Goal: Information Seeking & Learning: Learn about a topic

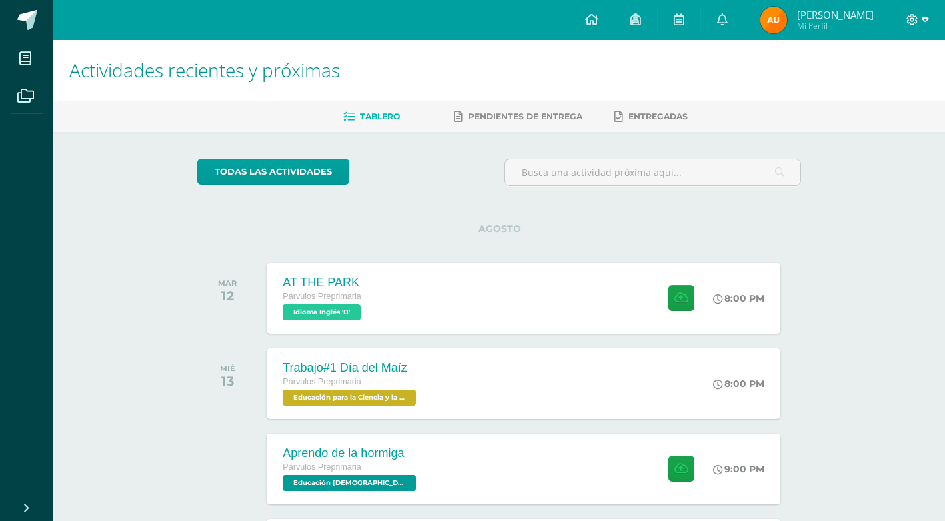
click at [925, 23] on icon at bounding box center [924, 20] width 7 height 12
click at [882, 97] on span "Cerrar sesión" at bounding box center [883, 91] width 60 height 13
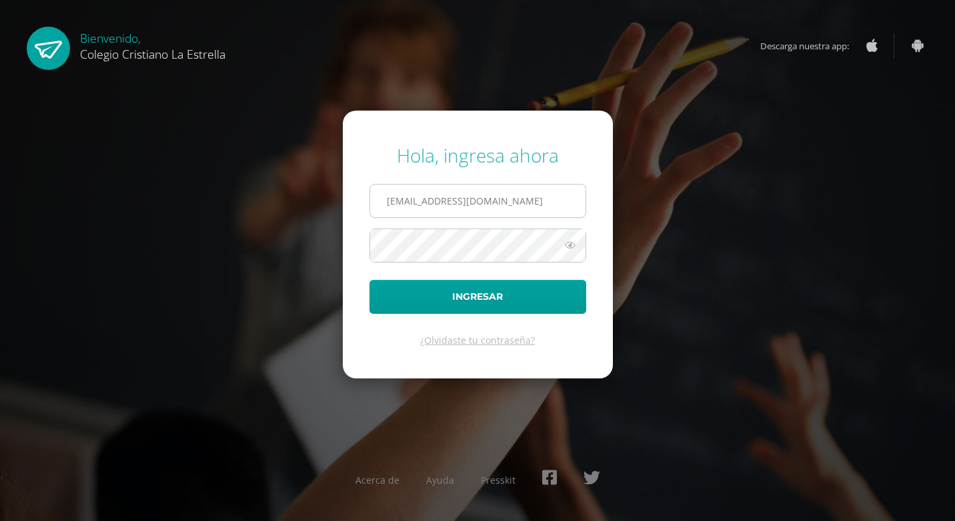
click at [509, 187] on input "748@laestrella.edu.gt" at bounding box center [477, 201] width 215 height 33
type input "283@laestrella.edu.gt"
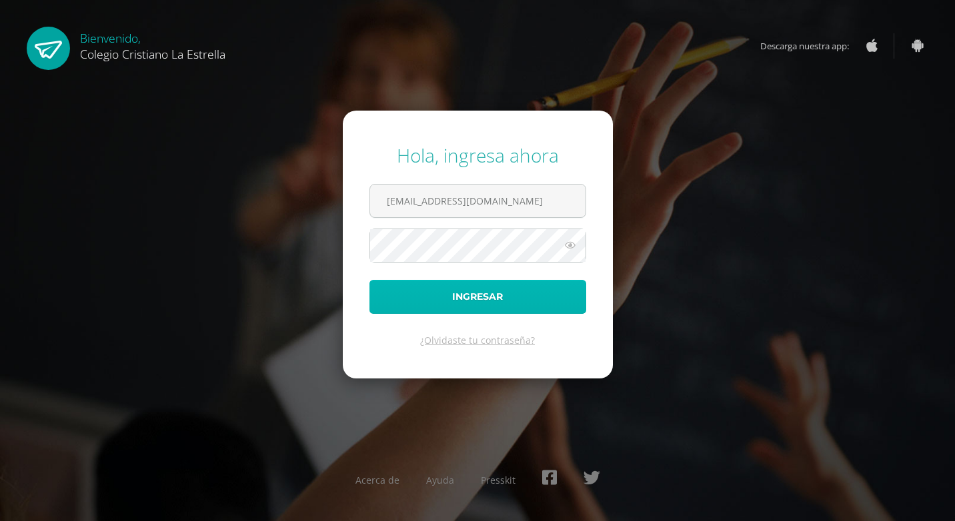
click at [487, 292] on button "Ingresar" at bounding box center [477, 297] width 217 height 34
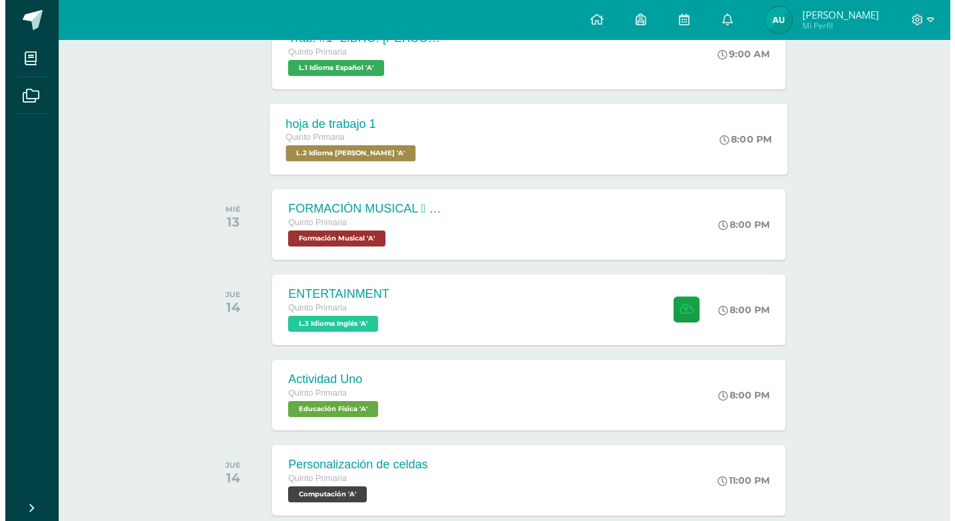
scroll to position [333, 0]
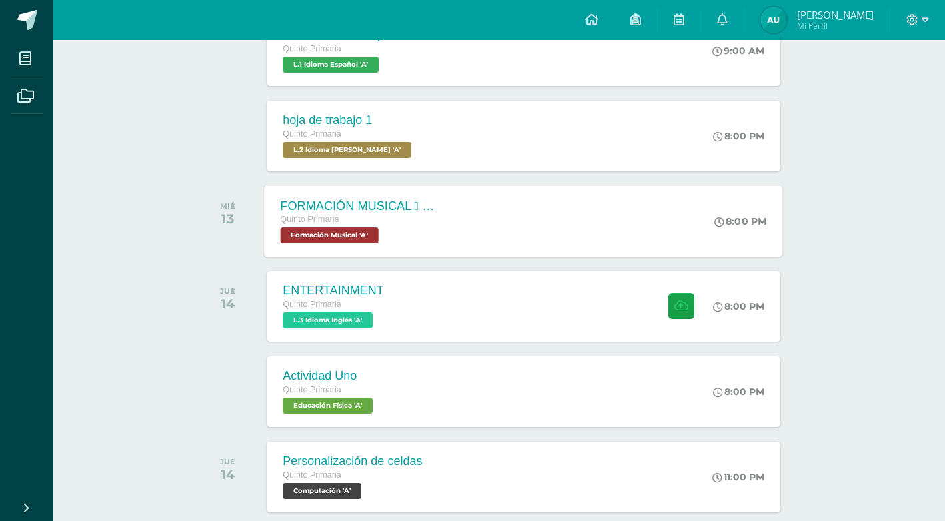
click at [367, 230] on span "Formación Musical 'A'" at bounding box center [330, 235] width 98 height 16
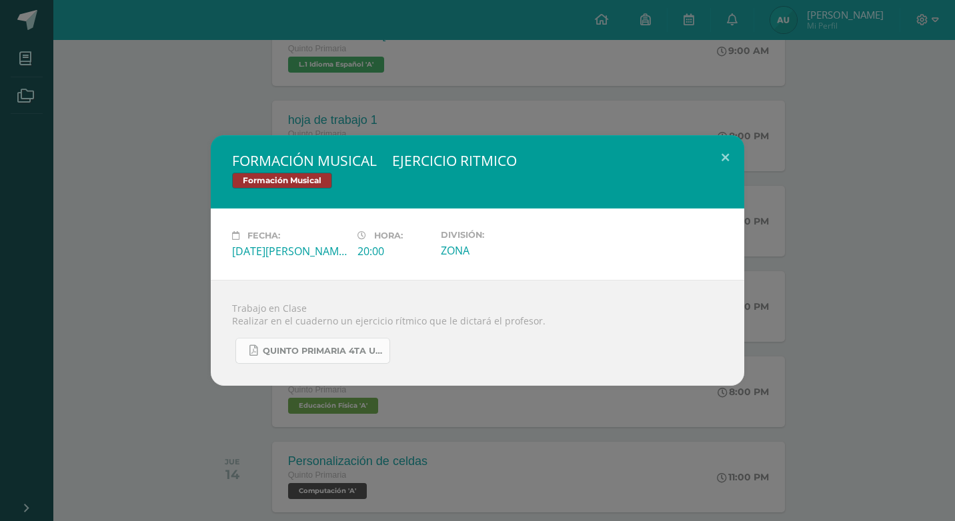
click at [348, 354] on span "QUINTO PRIMARIA 4TA UNIDAD.pdf" at bounding box center [323, 351] width 120 height 11
click at [735, 155] on button at bounding box center [725, 157] width 38 height 45
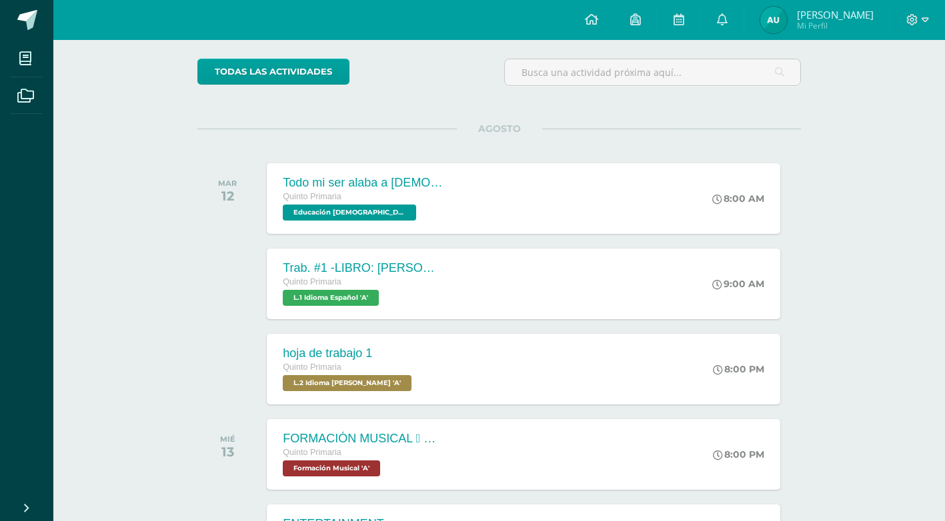
scroll to position [0, 0]
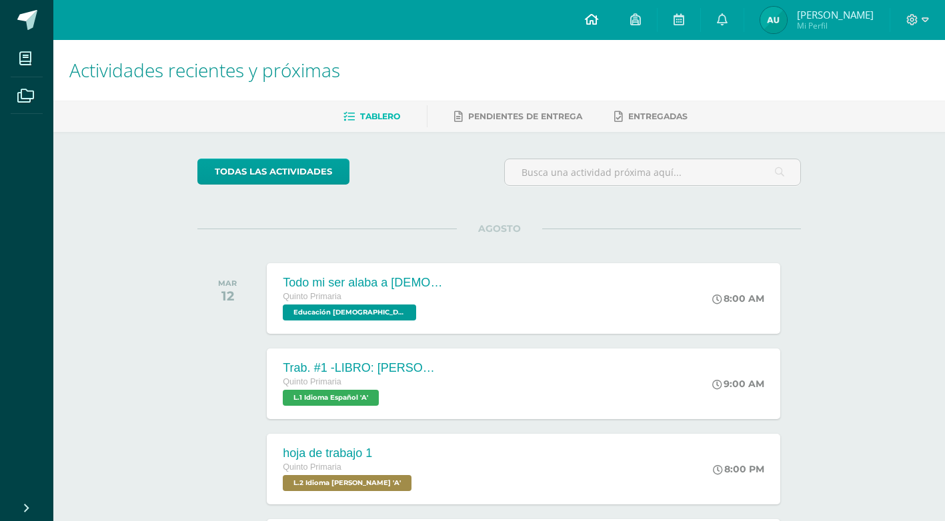
click at [591, 22] on icon at bounding box center [591, 19] width 13 height 12
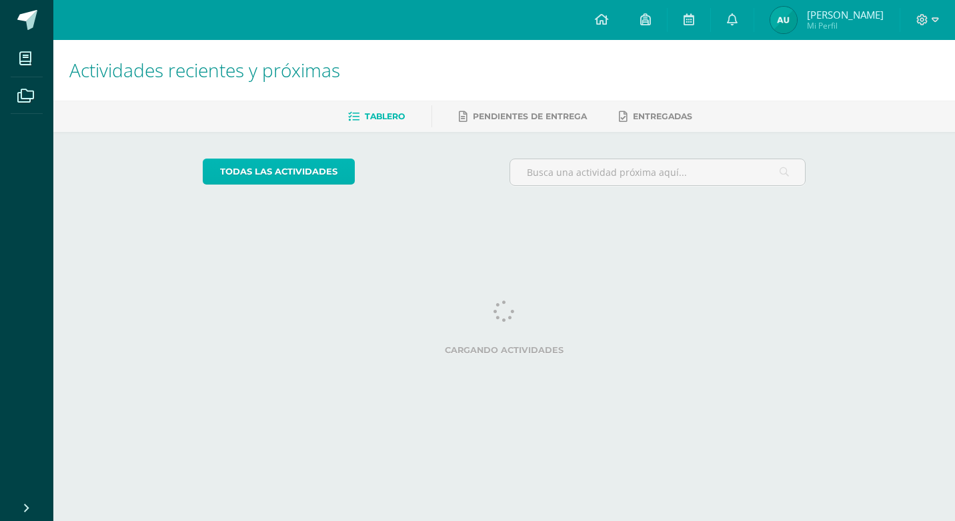
click at [309, 168] on link "todas las Actividades" at bounding box center [279, 172] width 152 height 26
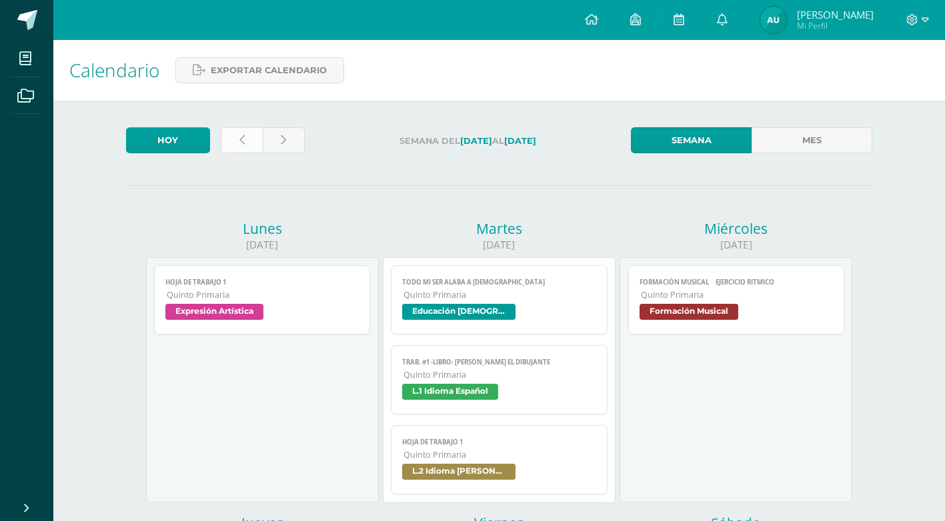
click at [253, 149] on link at bounding box center [242, 140] width 42 height 26
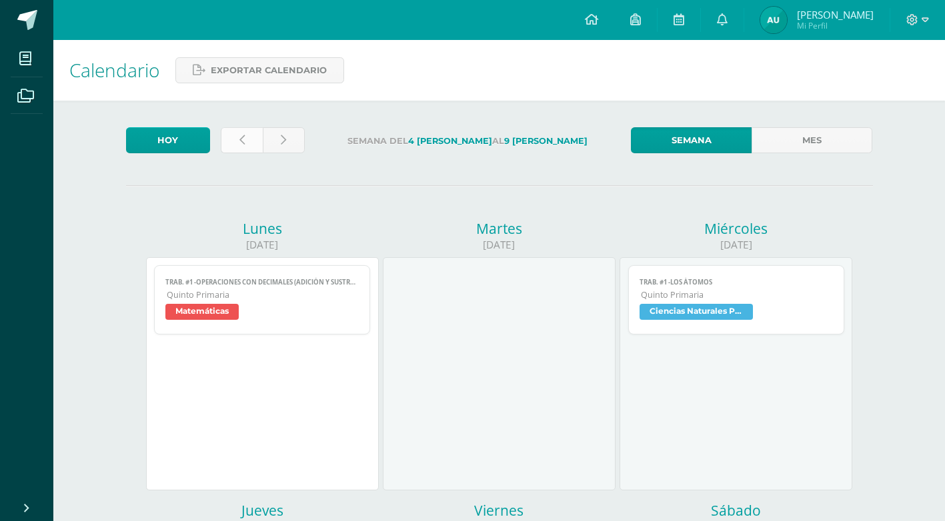
click at [247, 147] on link at bounding box center [242, 140] width 42 height 26
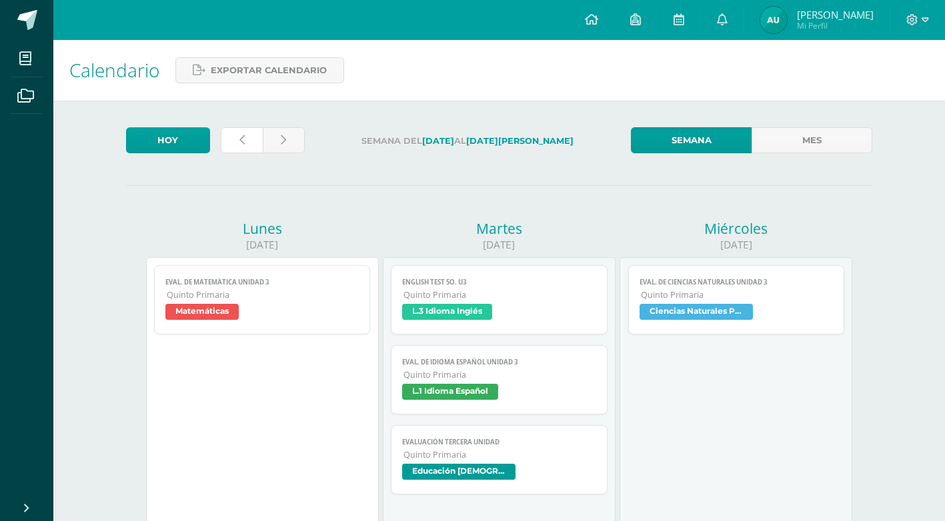
click at [247, 147] on link at bounding box center [242, 140] width 42 height 26
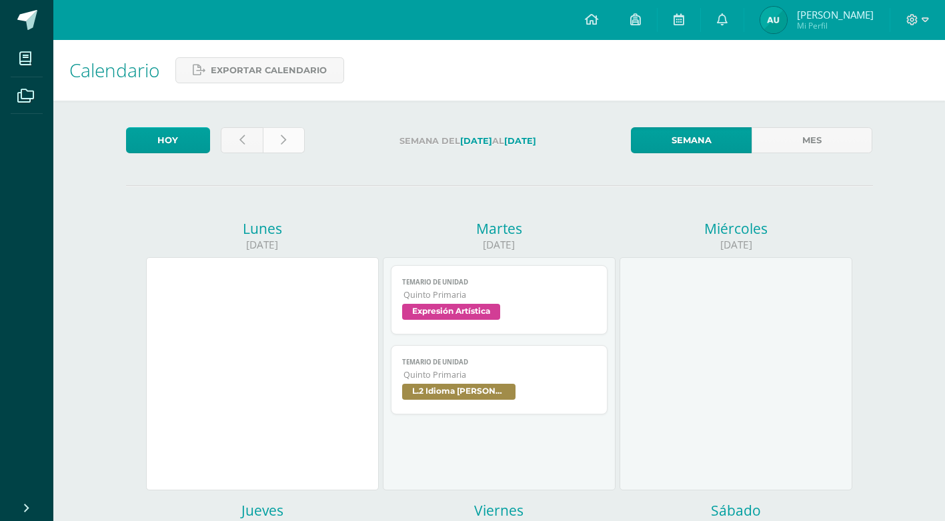
click at [287, 143] on link at bounding box center [284, 140] width 42 height 26
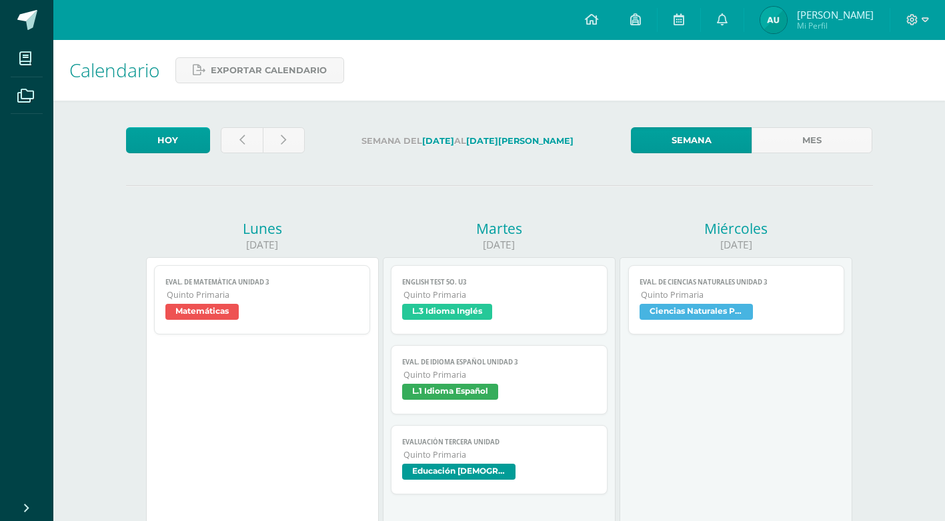
click at [210, 308] on span "Matemáticas" at bounding box center [201, 312] width 73 height 16
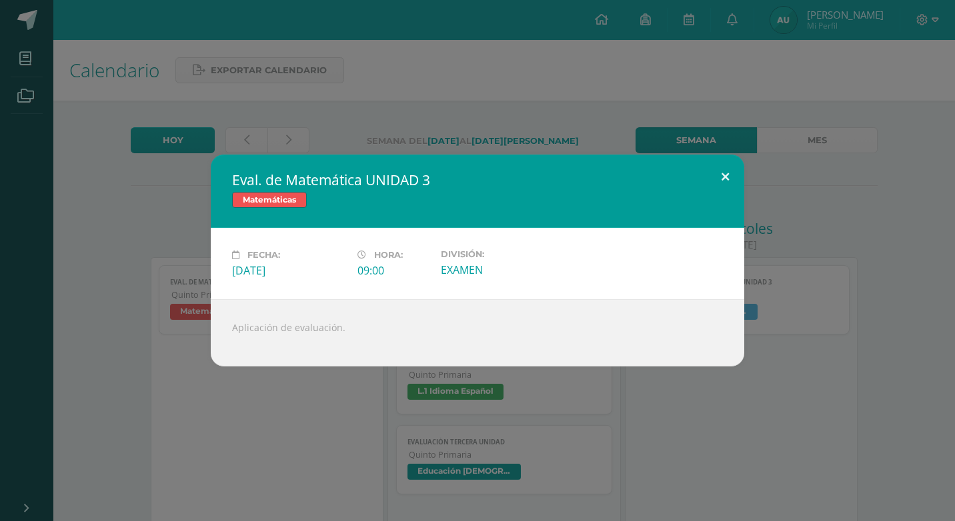
click at [731, 172] on button at bounding box center [725, 177] width 38 height 45
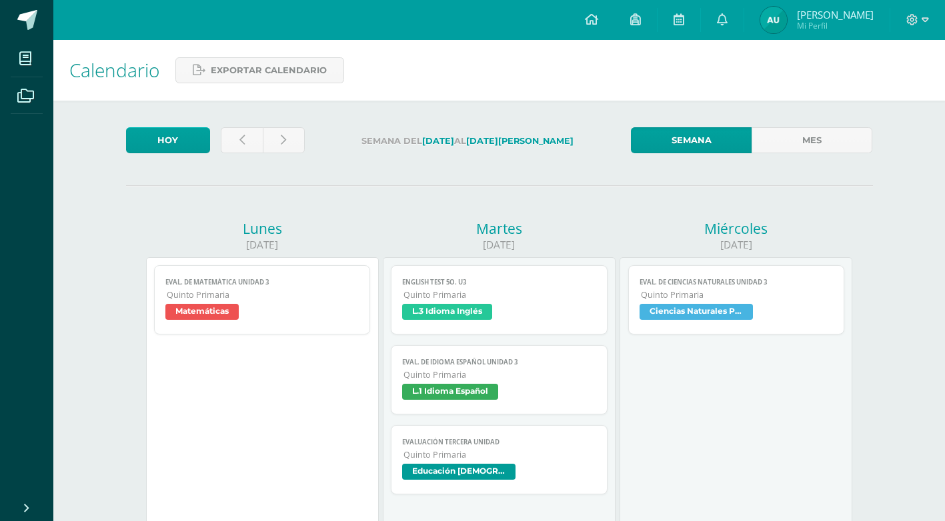
click at [476, 304] on span "L.3 Idioma Inglés" at bounding box center [447, 312] width 90 height 16
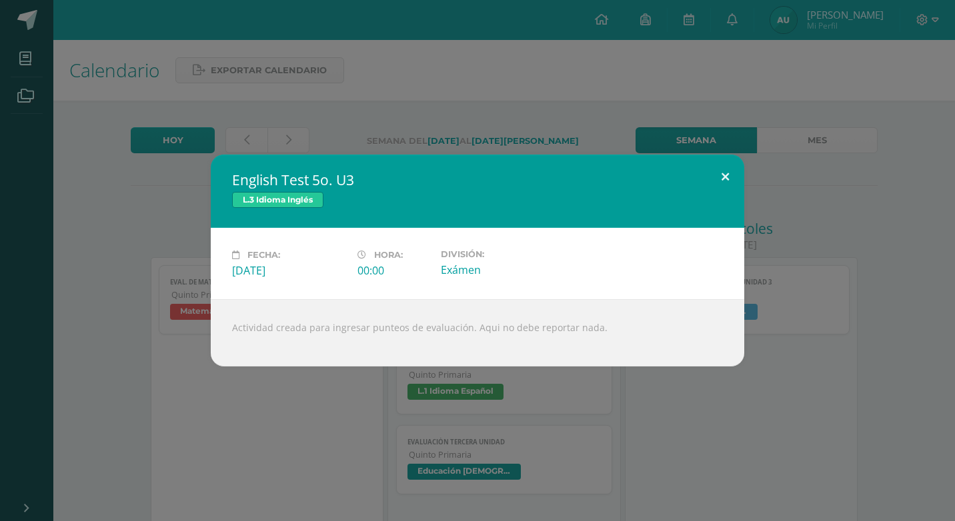
click at [724, 175] on button at bounding box center [725, 177] width 38 height 45
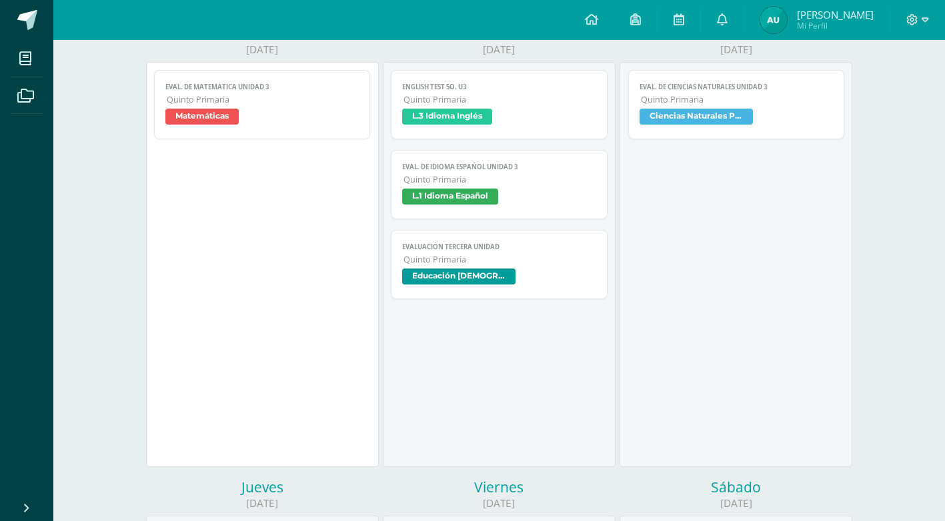
scroll to position [200, 0]
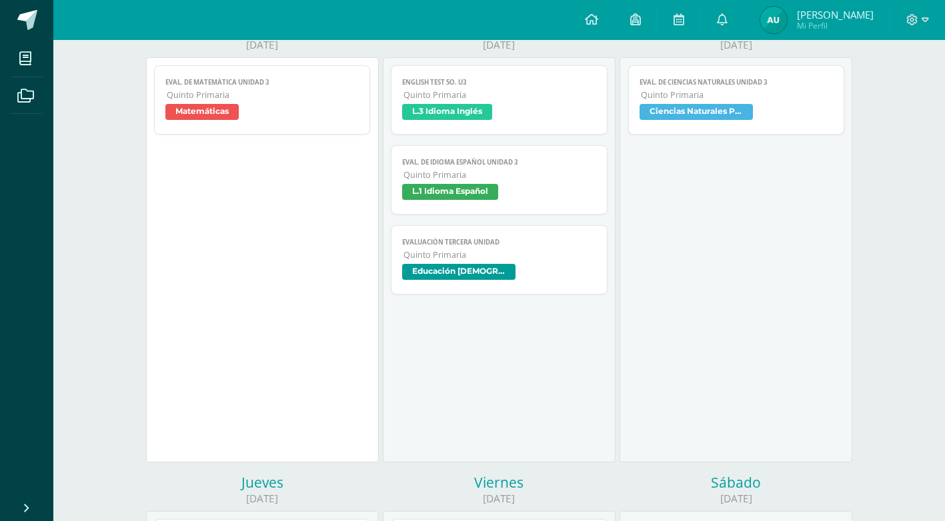
click at [479, 195] on span "L.1 Idioma Español" at bounding box center [450, 192] width 96 height 16
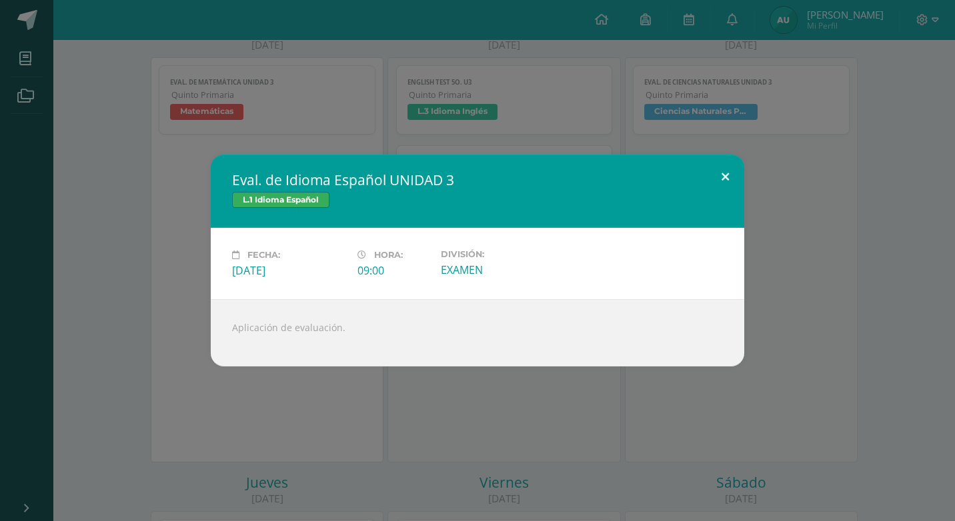
click at [725, 181] on button at bounding box center [725, 177] width 38 height 45
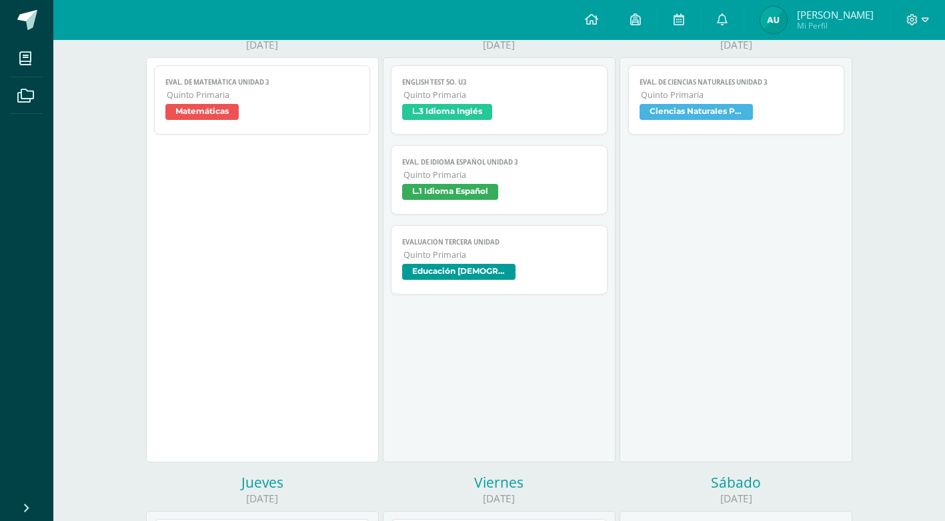
click at [767, 15] on img at bounding box center [773, 20] width 27 height 27
drag, startPoint x: 767, startPoint y: 15, endPoint x: 772, endPoint y: 3, distance: 13.1
click at [767, 13] on img at bounding box center [773, 20] width 27 height 27
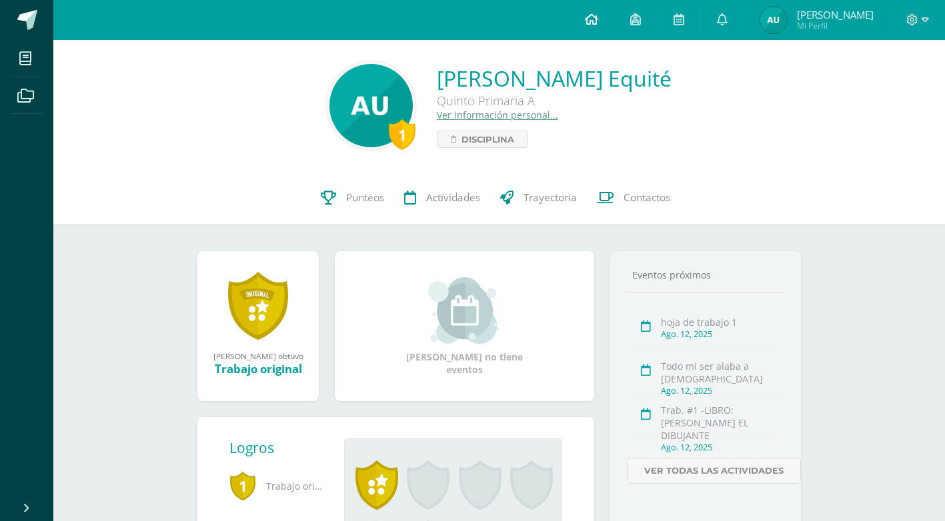
click at [589, 22] on icon at bounding box center [591, 19] width 13 height 12
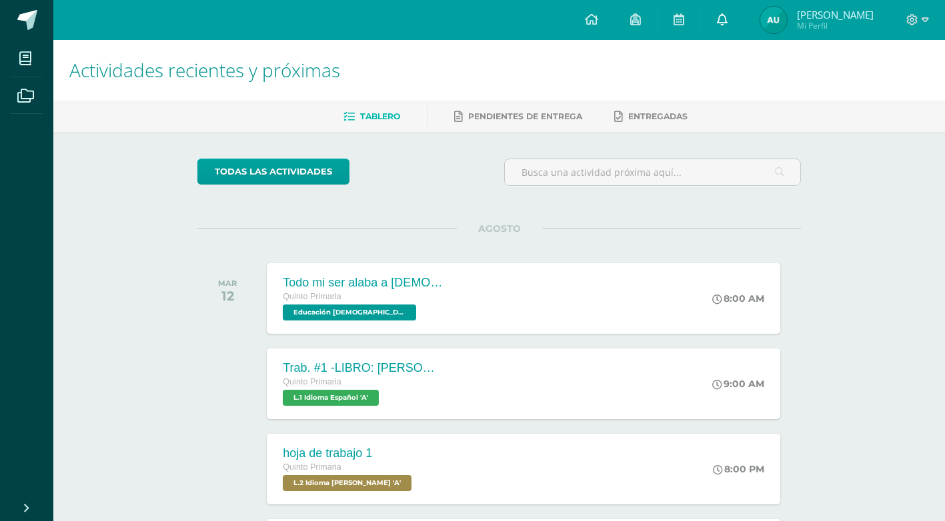
click at [727, 20] on link at bounding box center [722, 20] width 43 height 40
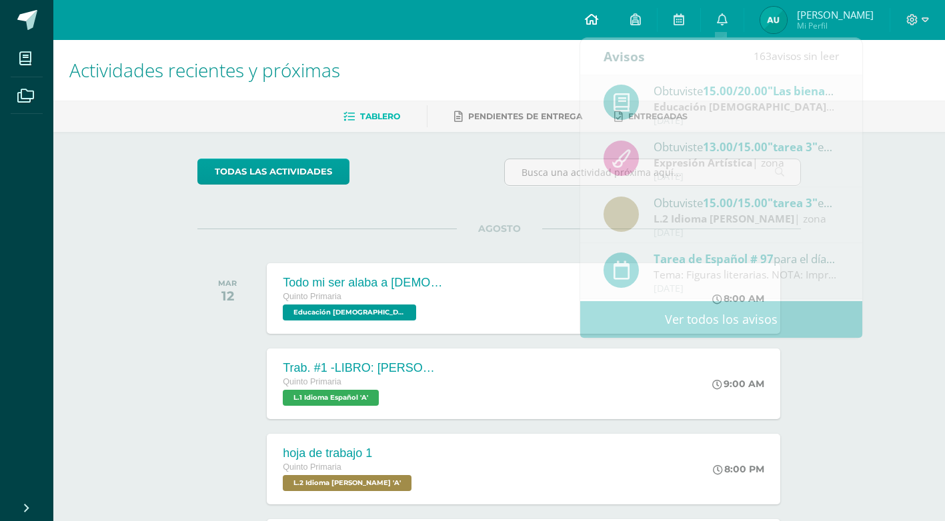
click at [586, 12] on link at bounding box center [591, 20] width 45 height 40
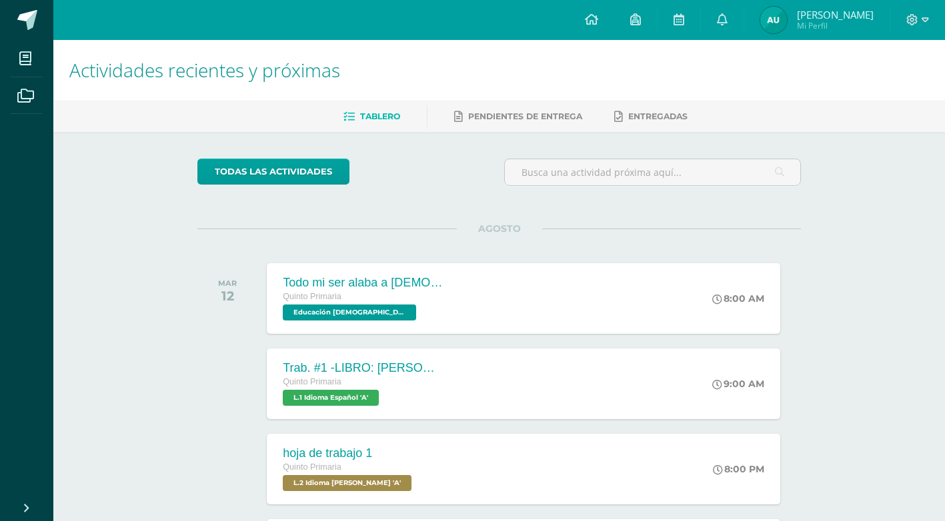
click at [390, 191] on div "todas las Actividades" at bounding box center [320, 178] width 256 height 38
click at [314, 163] on link "todas las Actividades" at bounding box center [273, 172] width 152 height 26
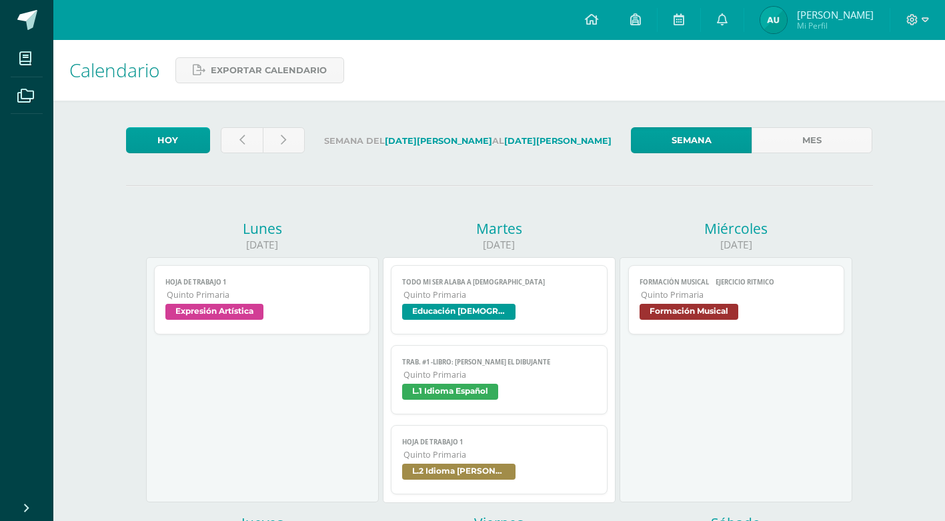
click at [483, 309] on span "Educación [DEMOGRAPHIC_DATA]" at bounding box center [458, 312] width 113 height 16
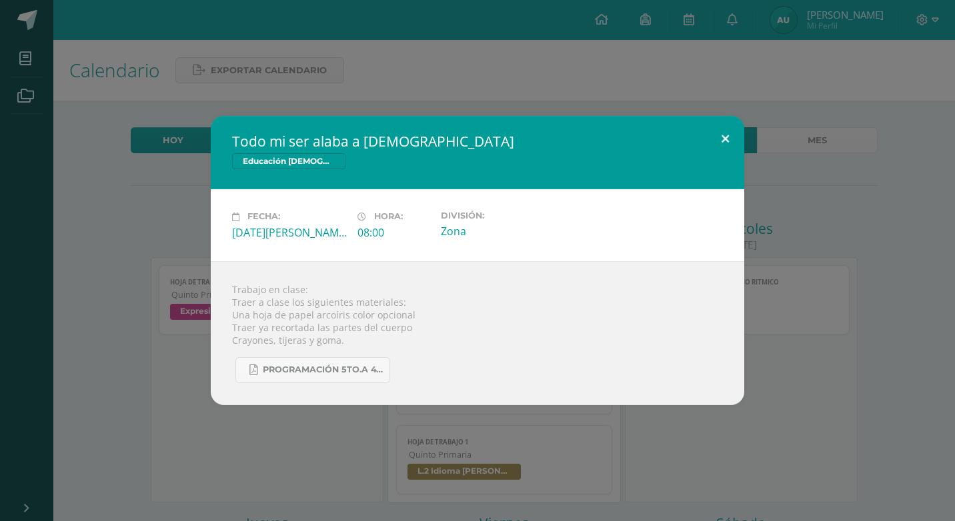
click at [721, 139] on button at bounding box center [725, 138] width 38 height 45
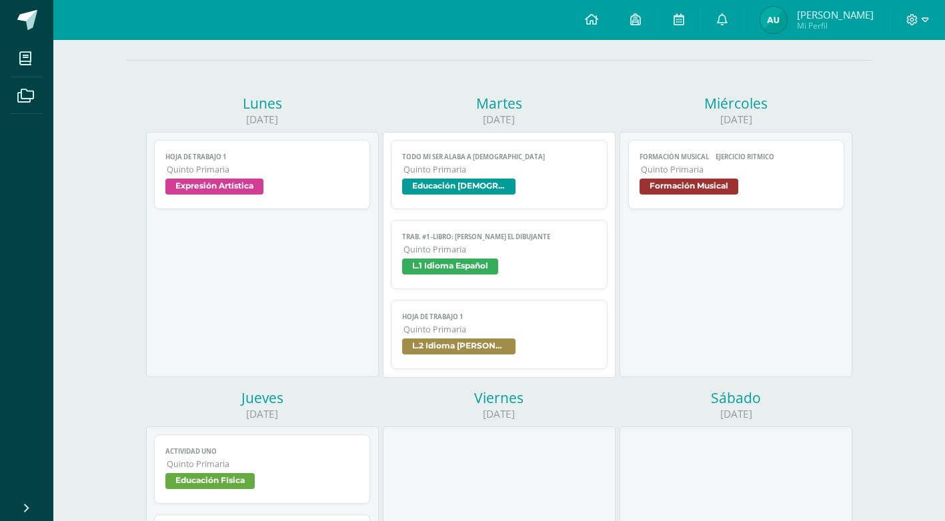
scroll to position [133, 0]
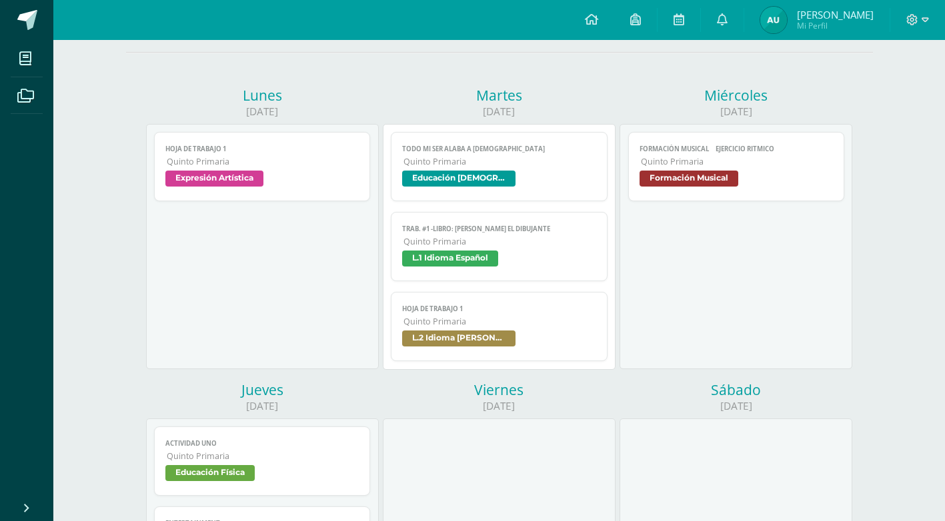
click at [475, 251] on span "L.1 Idioma Español" at bounding box center [450, 259] width 96 height 16
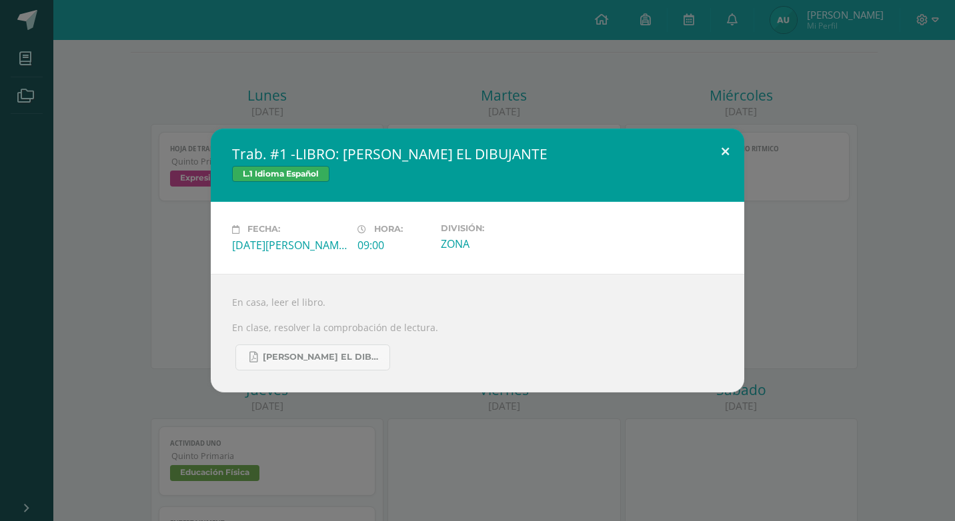
click at [715, 150] on button at bounding box center [725, 151] width 38 height 45
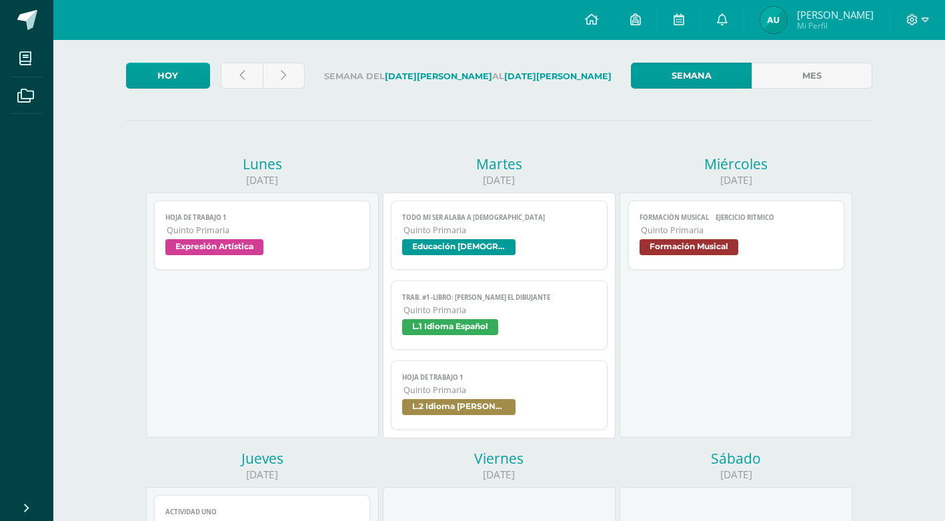
scroll to position [0, 0]
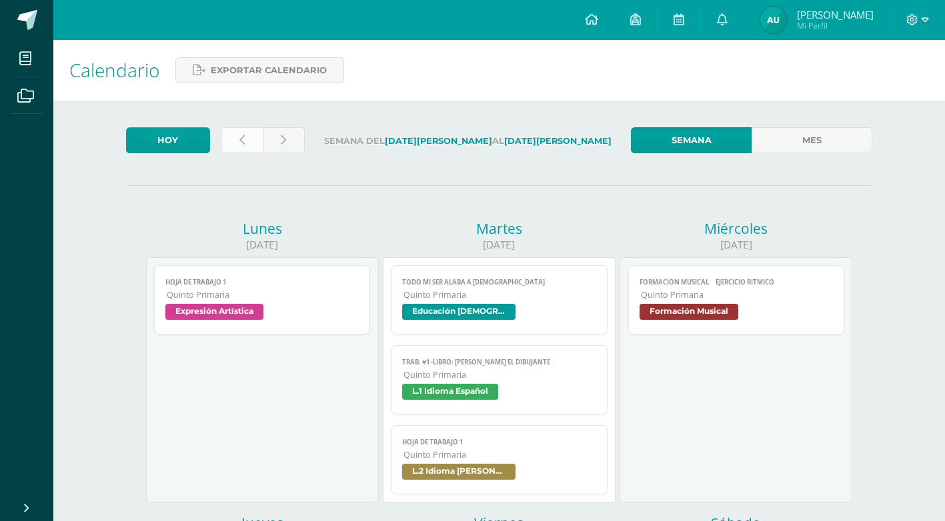
click at [250, 137] on link at bounding box center [242, 140] width 42 height 26
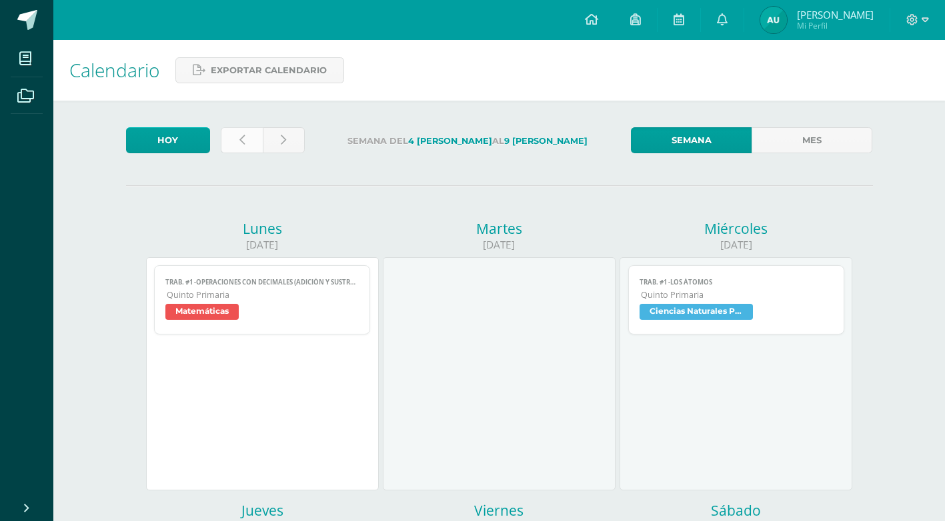
click at [257, 142] on link at bounding box center [242, 140] width 42 height 26
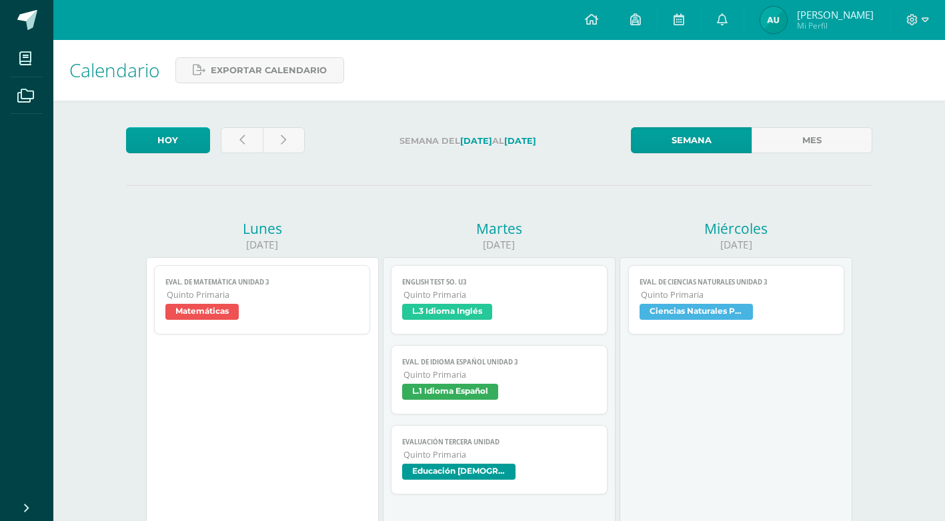
click at [477, 315] on span "L.3 Idioma Inglés" at bounding box center [447, 312] width 90 height 16
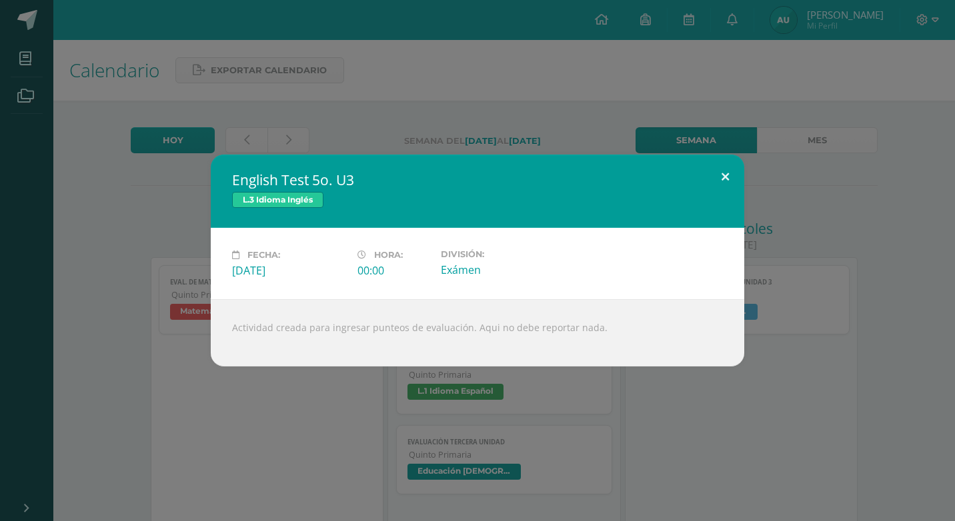
click at [731, 174] on button at bounding box center [725, 177] width 38 height 45
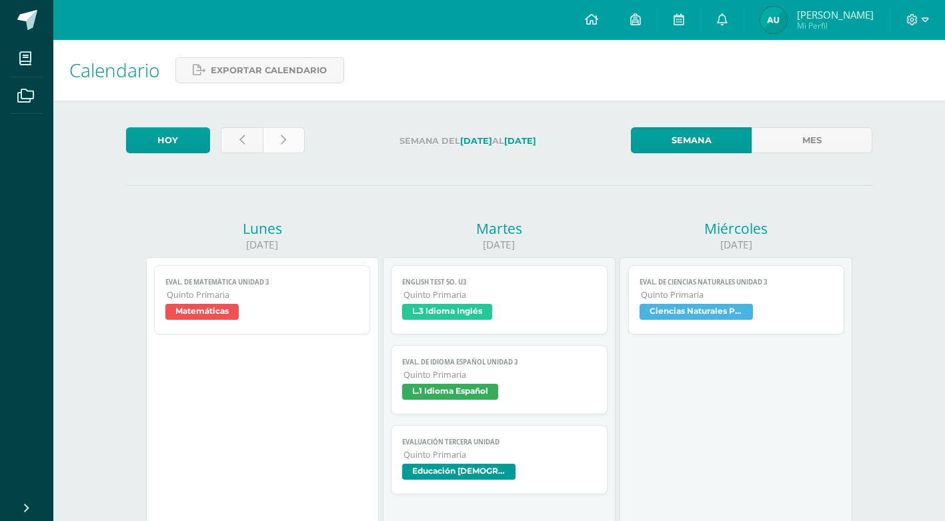
click at [296, 140] on link at bounding box center [284, 140] width 42 height 26
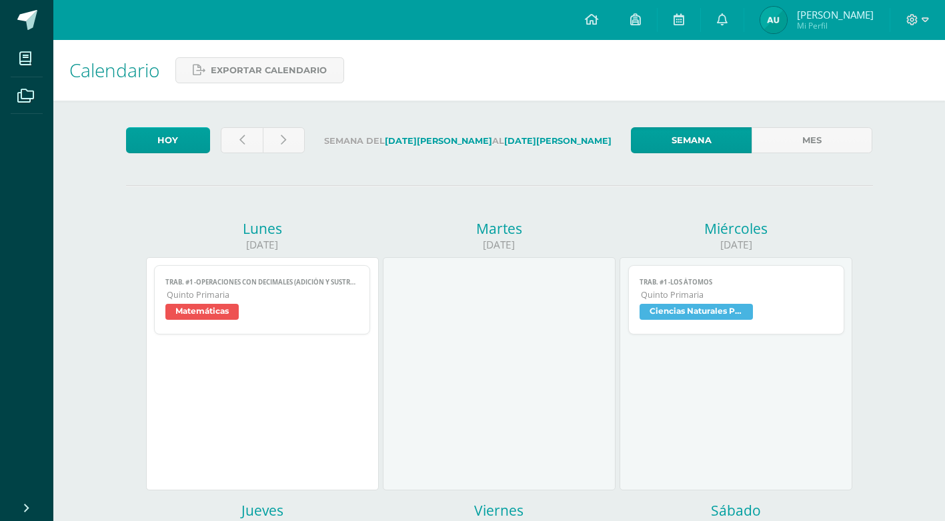
click at [218, 313] on span "Matemáticas" at bounding box center [201, 312] width 73 height 16
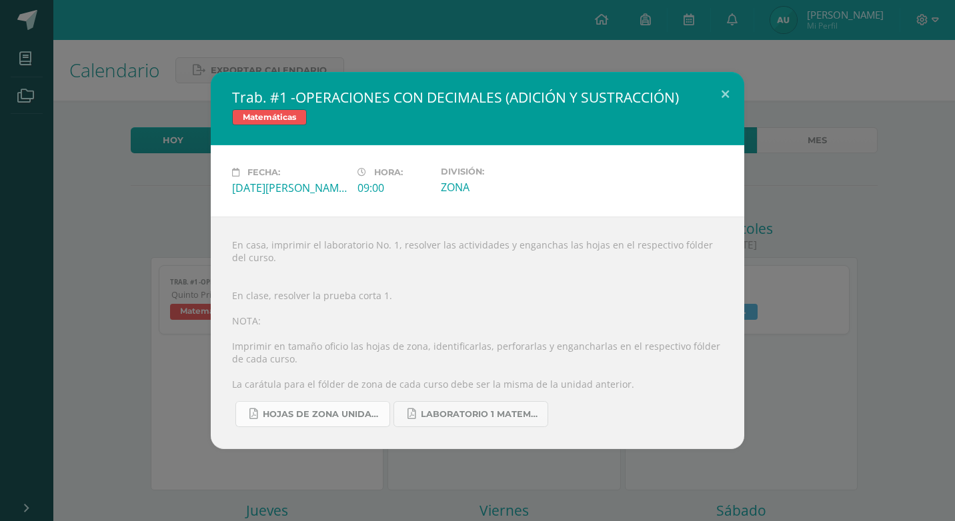
click at [345, 409] on span "HOJAS DE ZONA UNIDAD 4 2025.pdf" at bounding box center [323, 414] width 120 height 11
click at [837, 247] on div "Trab. #1 -OPERACIONES CON DECIMALES (ADICIÓN Y SUSTRACCIÓN) Matemáticas Fecha: …" at bounding box center [477, 260] width 944 height 377
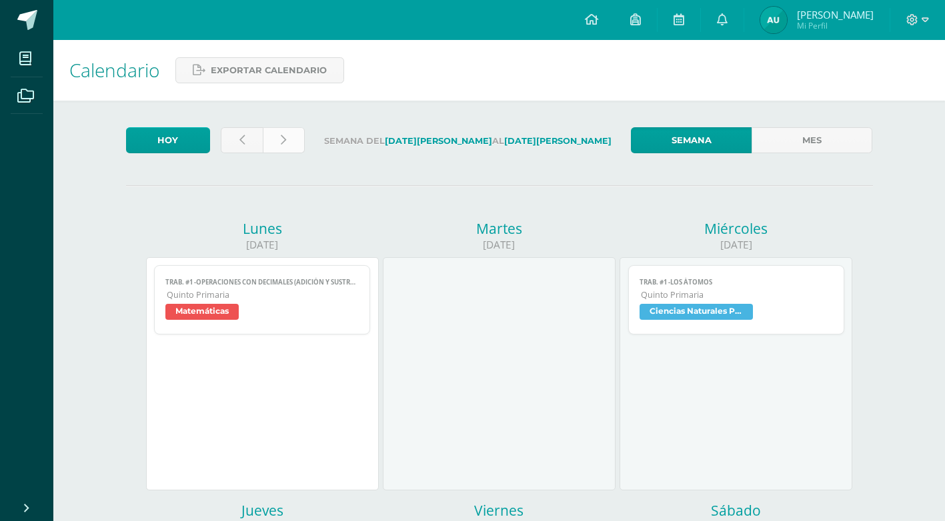
click at [281, 136] on icon at bounding box center [283, 140] width 5 height 11
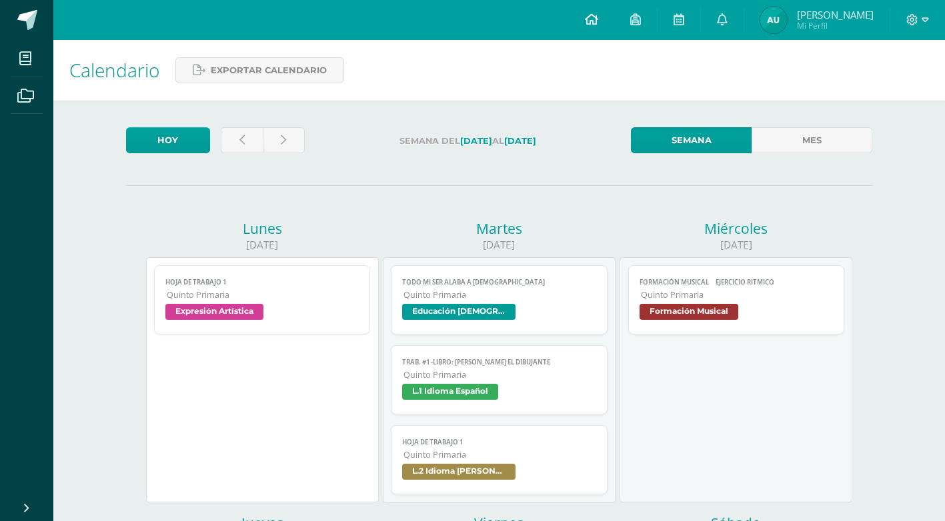
click at [596, 26] on span at bounding box center [591, 20] width 13 height 15
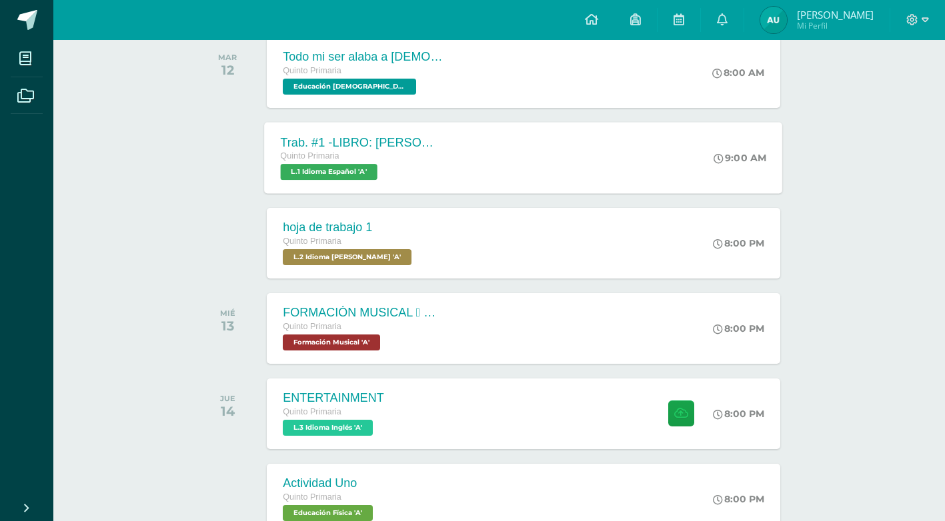
scroll to position [267, 0]
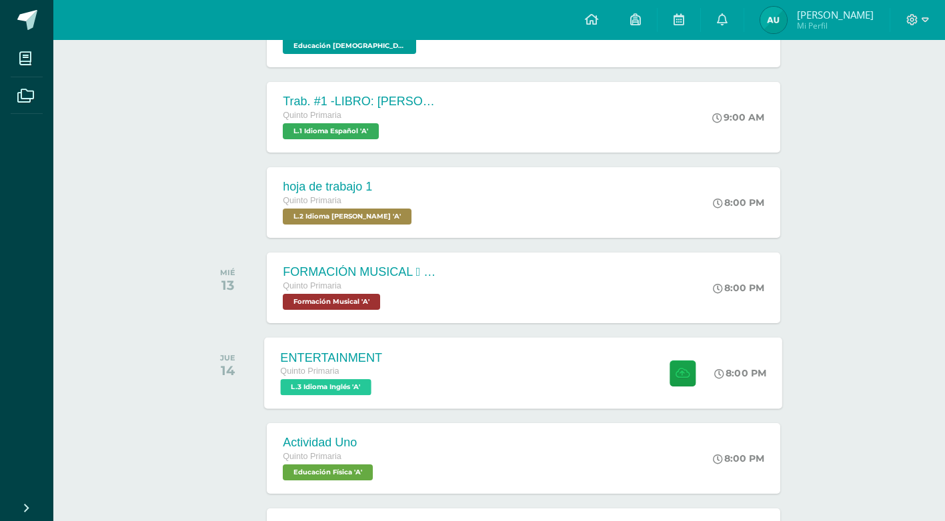
click at [367, 381] on span "L.3 Idioma Inglés 'A'" at bounding box center [326, 387] width 91 height 16
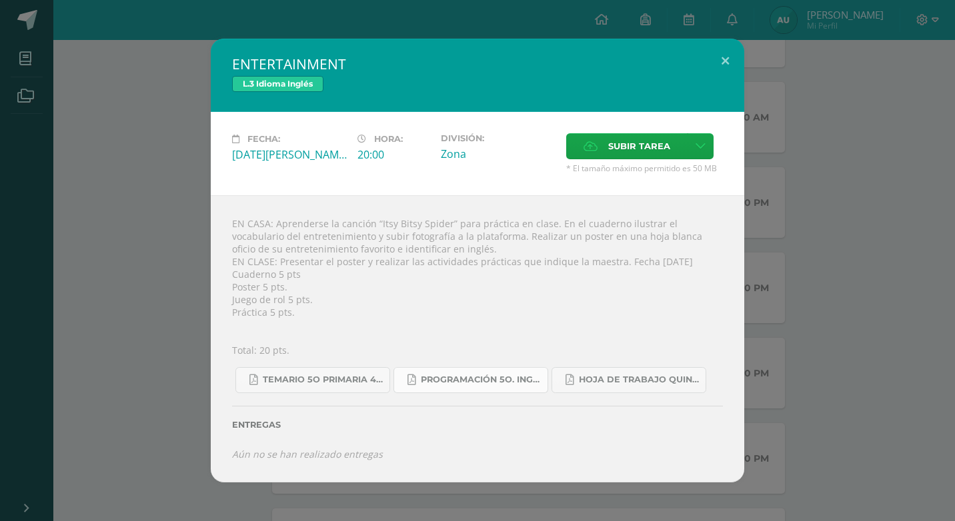
click at [497, 383] on span "Programación 5o. Inglés A.pdf" at bounding box center [481, 380] width 120 height 11
click at [339, 378] on span "Temario 5o primaria 4-2025.pdf" at bounding box center [323, 380] width 120 height 11
click at [627, 379] on span "Hoja de trabajo QUINTO1.pdf" at bounding box center [639, 380] width 120 height 11
click at [345, 385] on span "Temario 5o primaria 4-2025.pdf" at bounding box center [323, 380] width 120 height 11
click at [463, 371] on link "Programación 5o. Inglés A.pdf" at bounding box center [470, 380] width 155 height 26
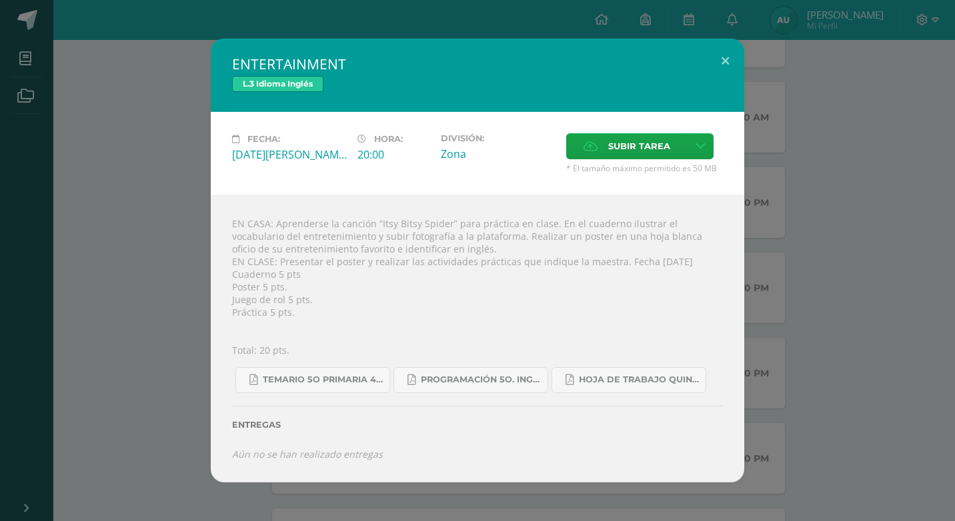
click at [870, 188] on div "ENTERTAINMENT L.3 Idioma Inglés Fecha: Jueves 14 de Agosto Hora: 20:00 División…" at bounding box center [477, 261] width 944 height 444
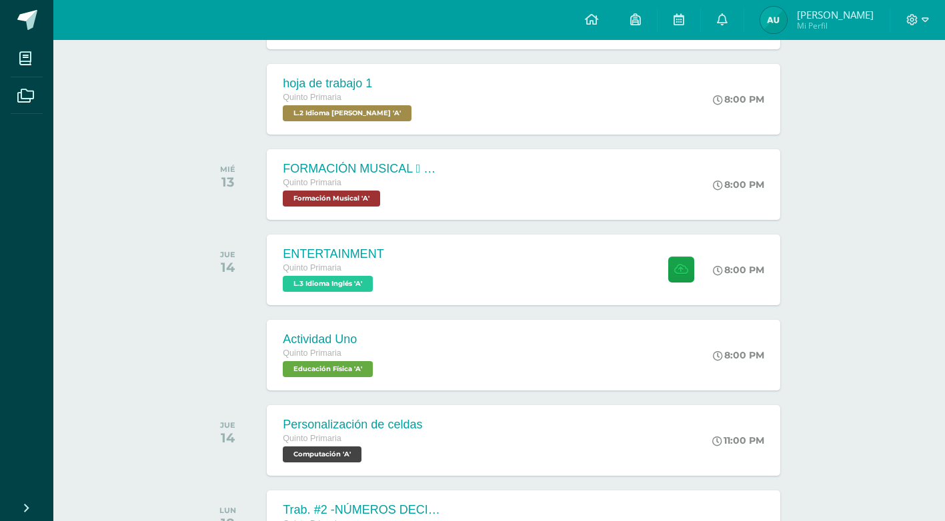
scroll to position [400, 0]
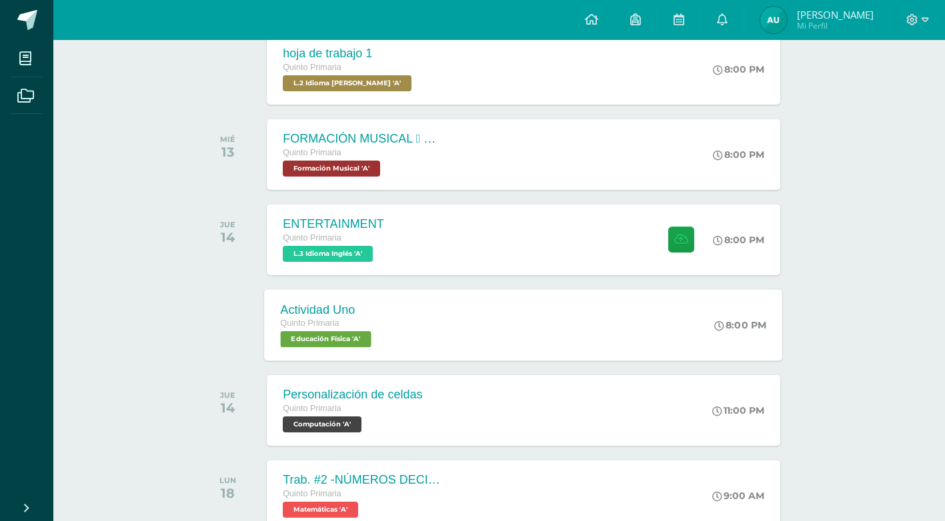
click at [358, 339] on span "Educación Física 'A'" at bounding box center [326, 339] width 91 height 16
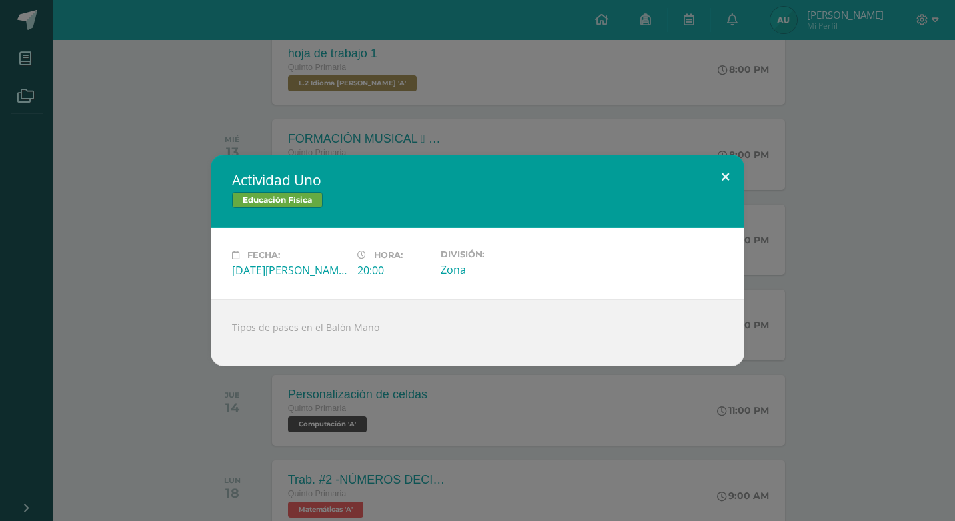
click at [719, 175] on button at bounding box center [725, 177] width 38 height 45
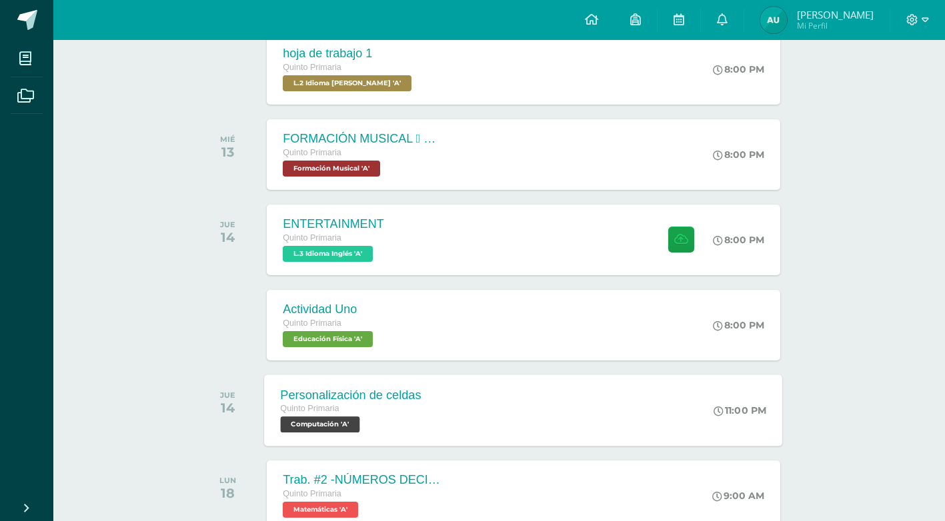
drag, startPoint x: 957, startPoint y: 537, endPoint x: 326, endPoint y: 430, distance: 639.8
click at [326, 430] on span "Computación 'A'" at bounding box center [320, 425] width 79 height 16
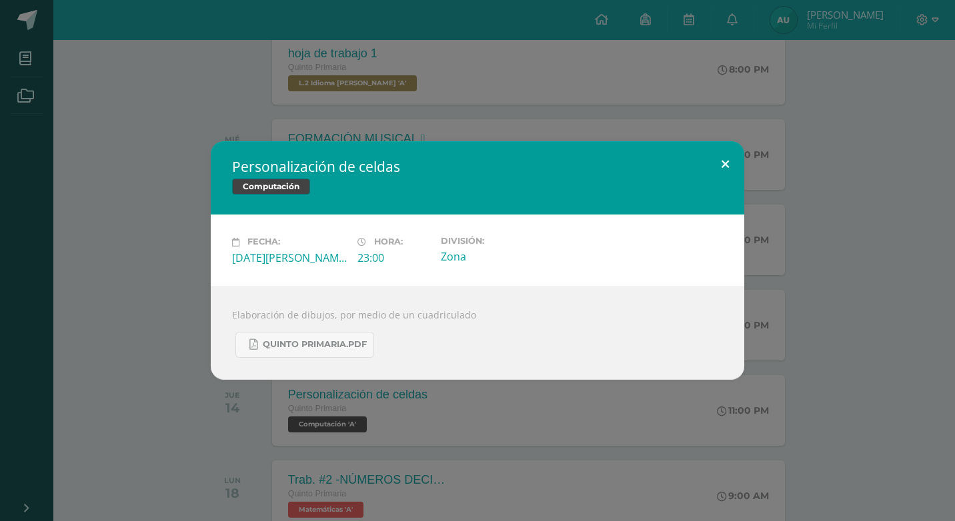
click at [728, 164] on button at bounding box center [725, 163] width 38 height 45
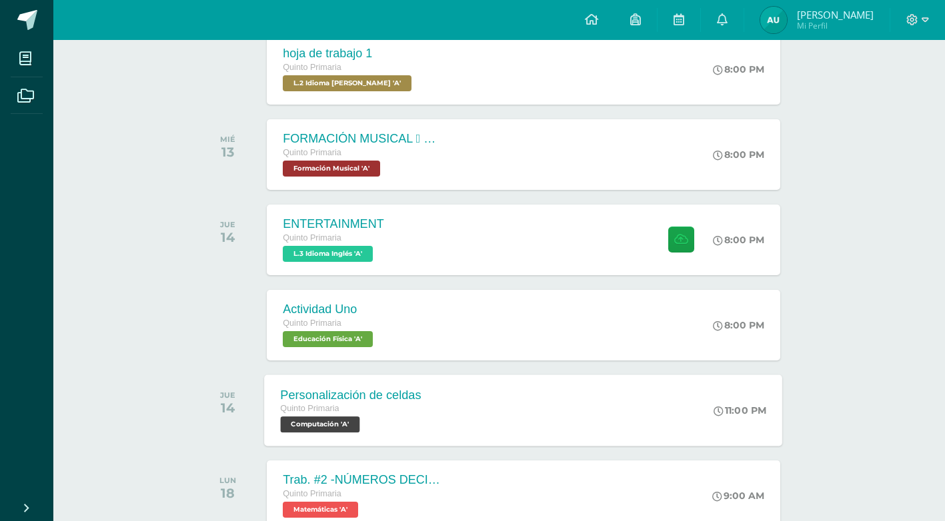
click at [337, 416] on div "Quinto Primaria" at bounding box center [351, 409] width 141 height 15
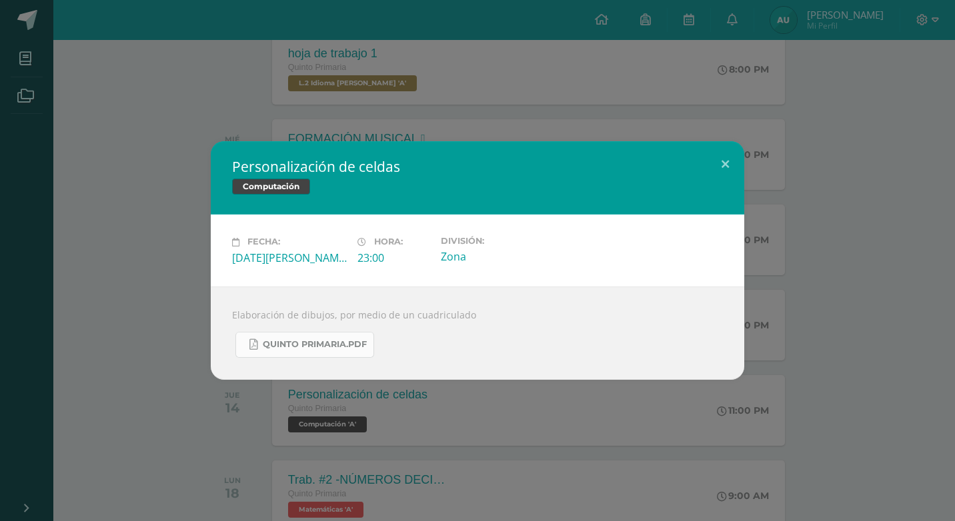
click at [295, 345] on span "Quinto Primaria.pdf" at bounding box center [315, 344] width 104 height 11
click at [500, 99] on div "Personalización de celdas Computación Fecha: Jueves 14 de Agosto Hora: 23:00 Di…" at bounding box center [477, 260] width 955 height 521
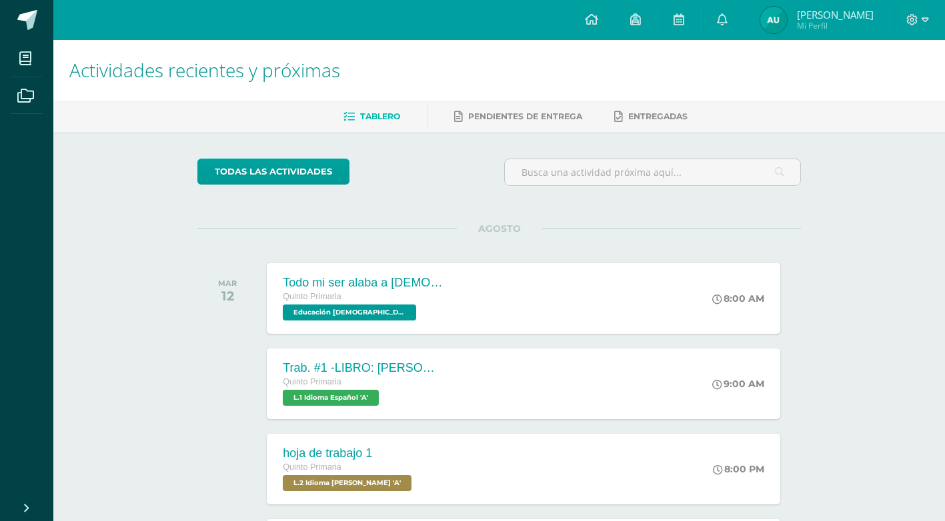
click at [929, 14] on div at bounding box center [917, 20] width 55 height 40
click at [925, 17] on icon at bounding box center [924, 20] width 7 height 12
click at [871, 85] on span "Cerrar sesión" at bounding box center [883, 91] width 60 height 13
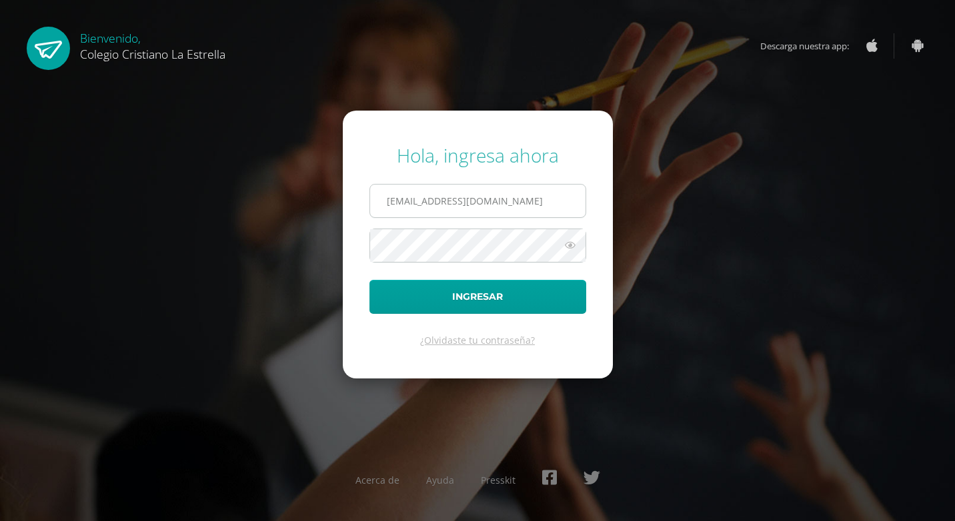
click at [503, 199] on input "283@laestrella.edu.gt" at bounding box center [477, 201] width 215 height 33
type input "748@laestrella.edu.gt"
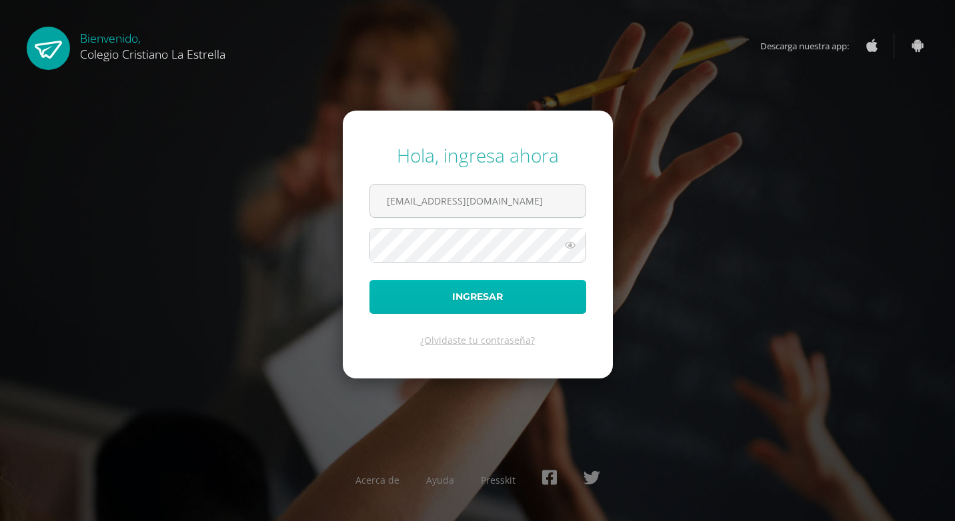
click at [503, 283] on button "Ingresar" at bounding box center [477, 297] width 217 height 34
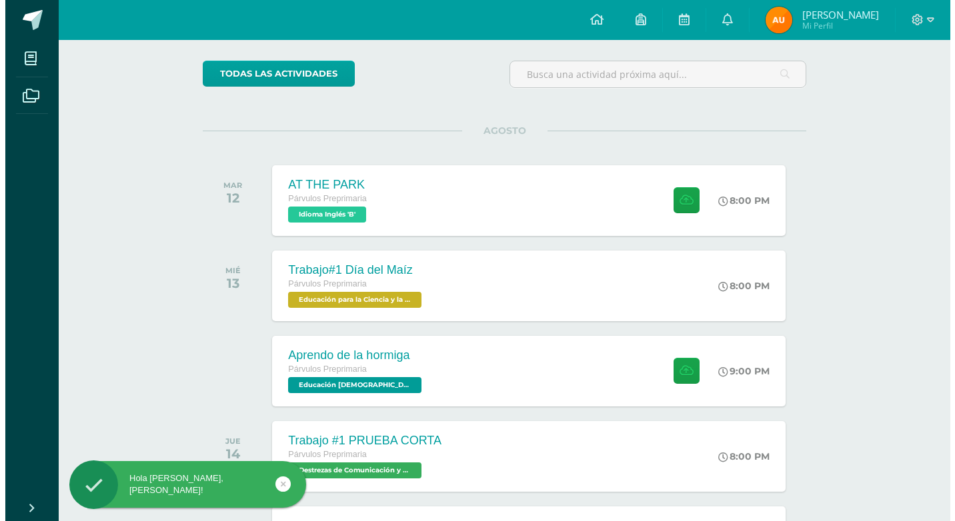
scroll to position [133, 0]
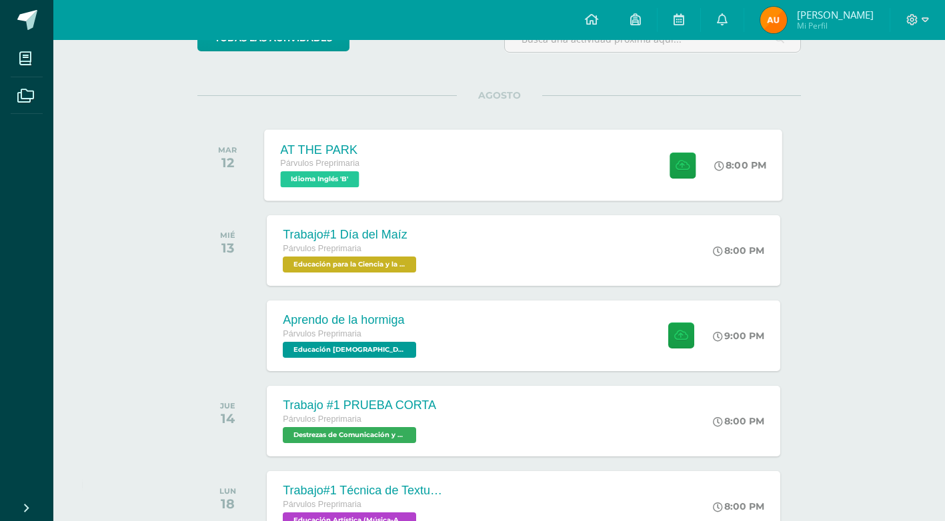
click at [343, 171] on span "Idioma Inglés 'B'" at bounding box center [320, 179] width 79 height 16
